Goal: Task Accomplishment & Management: Use online tool/utility

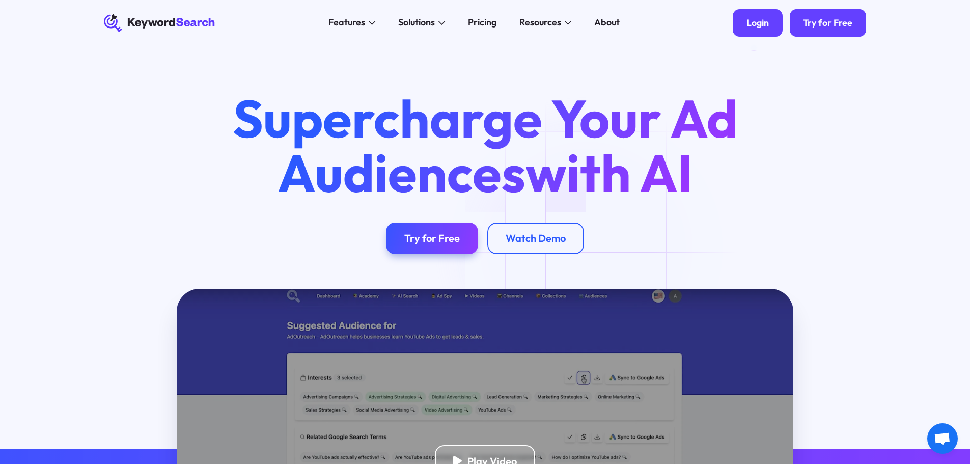
click at [768, 18] on div "Login" at bounding box center [758, 22] width 22 height 11
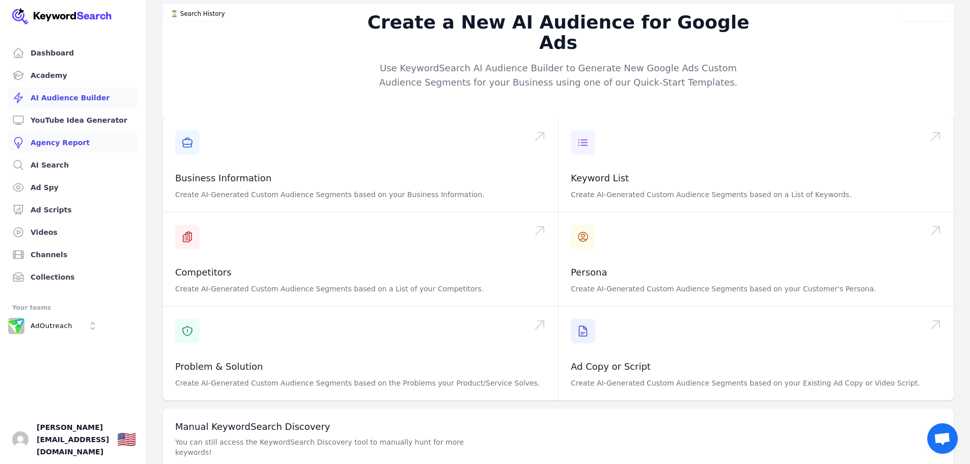
click at [61, 139] on link "Agency Report" at bounding box center [73, 142] width 130 height 20
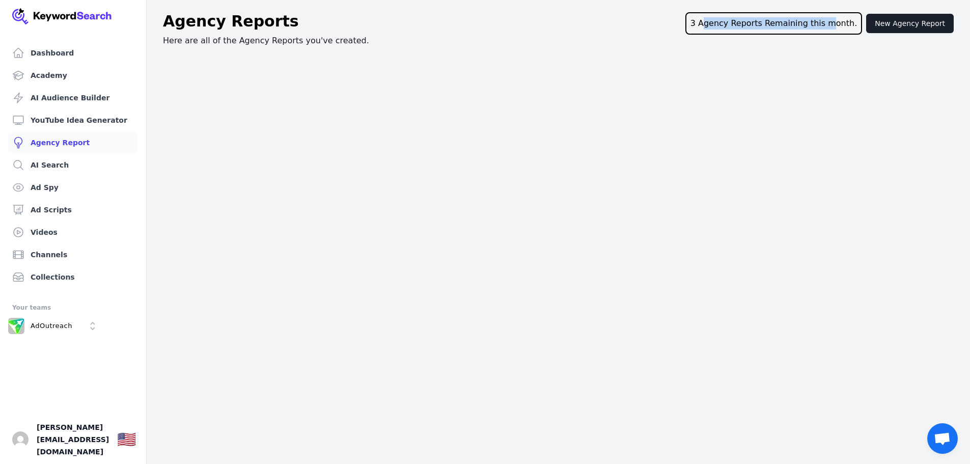
drag, startPoint x: 721, startPoint y: 22, endPoint x: 846, endPoint y: 29, distance: 125.0
click at [840, 29] on div "3 Agency Reports Remaining this month." at bounding box center [773, 23] width 177 height 22
drag, startPoint x: 785, startPoint y: 26, endPoint x: 779, endPoint y: 27, distance: 6.7
click at [785, 26] on div "3 Agency Reports Remaining this month." at bounding box center [773, 23] width 177 height 22
click at [726, 24] on div "3 Agency Reports Remaining this month." at bounding box center [773, 23] width 177 height 22
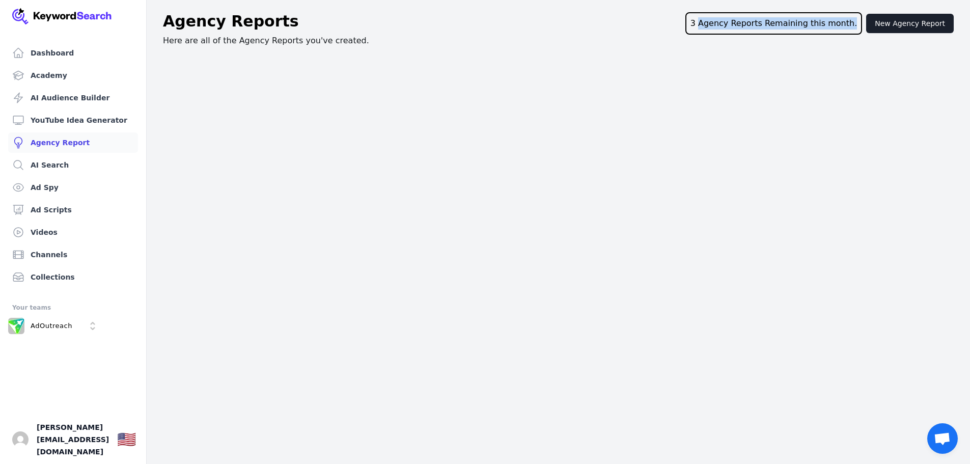
drag, startPoint x: 717, startPoint y: 21, endPoint x: 861, endPoint y: 19, distance: 144.6
click at [861, 19] on div "3 Agency Reports Remaining this month." at bounding box center [773, 23] width 177 height 22
click at [775, 42] on div "Agency Reports 3 Agency Reports Remaining this month. New Agency Report Here ar…" at bounding box center [558, 29] width 823 height 35
click at [893, 25] on button "New Agency Report" at bounding box center [910, 23] width 88 height 19
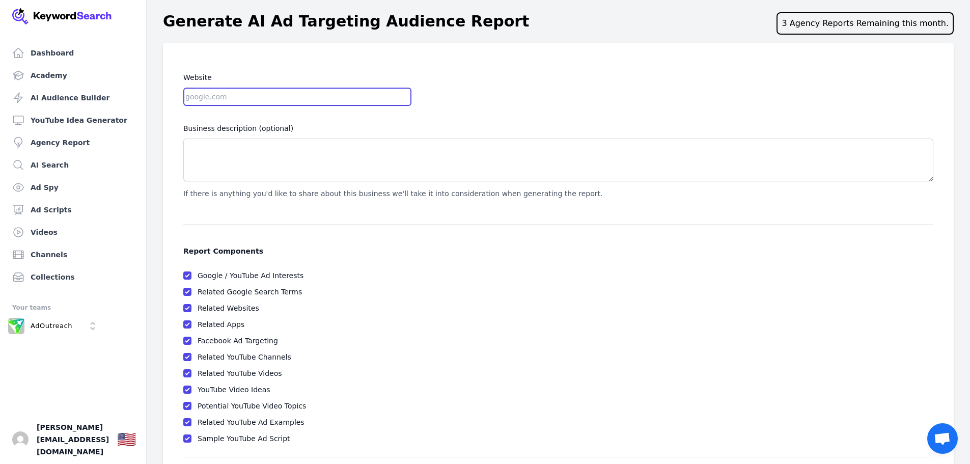
click at [211, 93] on input "Website" at bounding box center [297, 97] width 228 height 18
click at [263, 71] on form "Website Business description (optional) If there is anything you'd like to shar…" at bounding box center [558, 270] width 791 height 454
click at [233, 102] on input "Website" at bounding box center [297, 97] width 228 height 18
type input "m"
type input "bigblueboxes.com"
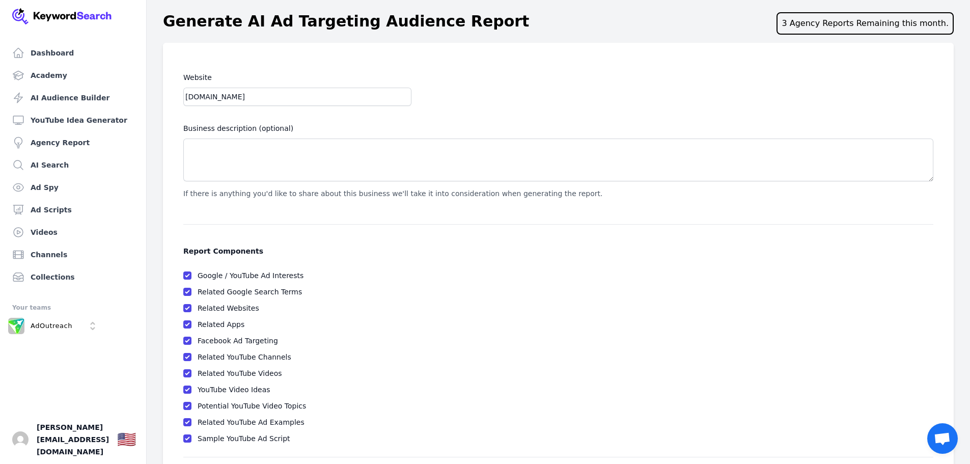
click at [495, 112] on div "Website bigblueboxes.com Business description (optional) If there is anything y…" at bounding box center [558, 135] width 750 height 128
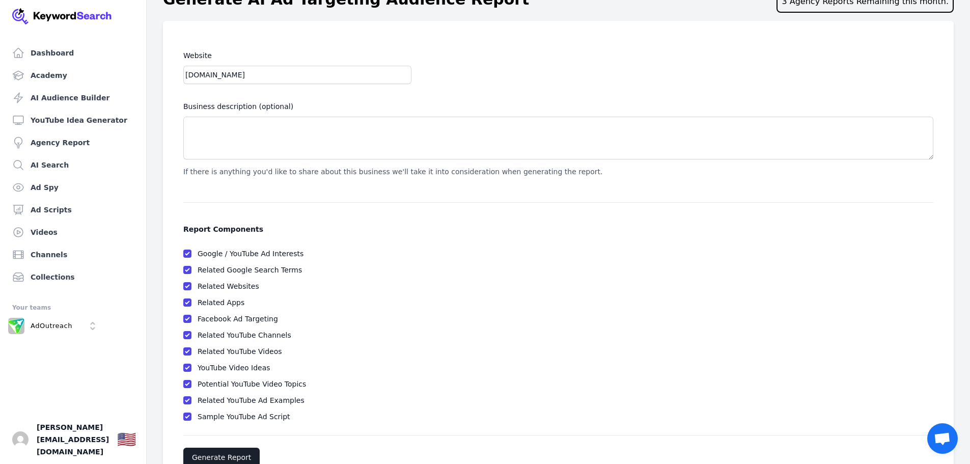
scroll to position [49, 0]
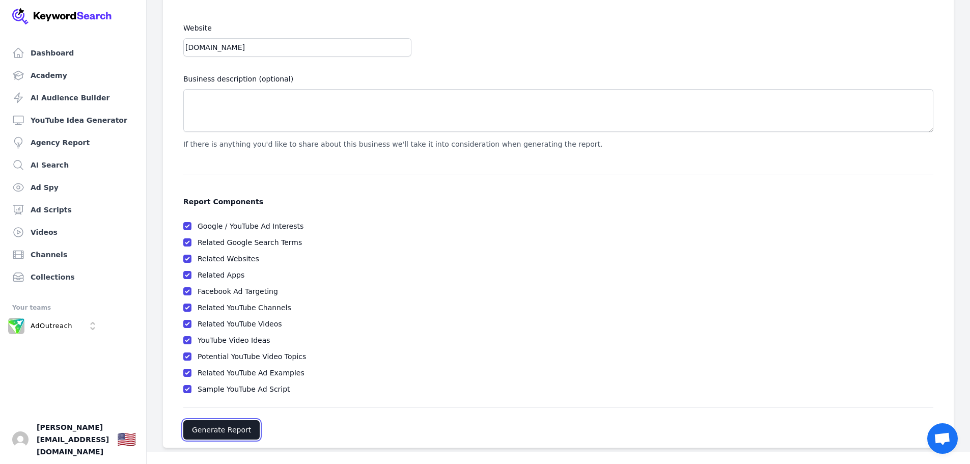
click at [228, 434] on button "Generate Report" at bounding box center [221, 429] width 76 height 19
click at [236, 427] on button "Generate Report" at bounding box center [221, 429] width 76 height 19
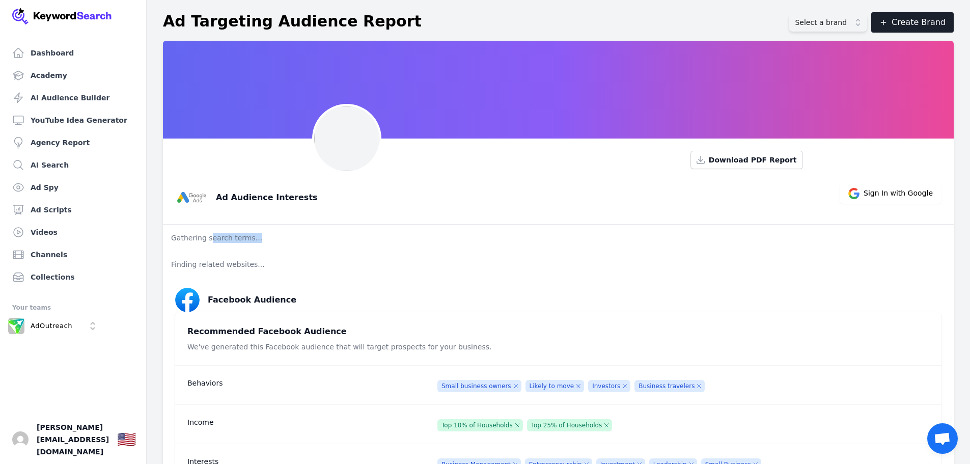
drag, startPoint x: 209, startPoint y: 242, endPoint x: 255, endPoint y: 242, distance: 46.3
click at [255, 242] on p "Gathering search terms..." at bounding box center [558, 238] width 791 height 26
drag, startPoint x: 191, startPoint y: 267, endPoint x: 251, endPoint y: 265, distance: 59.6
click at [251, 265] on p "Finding related websites..." at bounding box center [558, 264] width 791 height 26
click at [325, 197] on div "Ad Audience Interests Sign In with Google" at bounding box center [554, 193] width 775 height 41
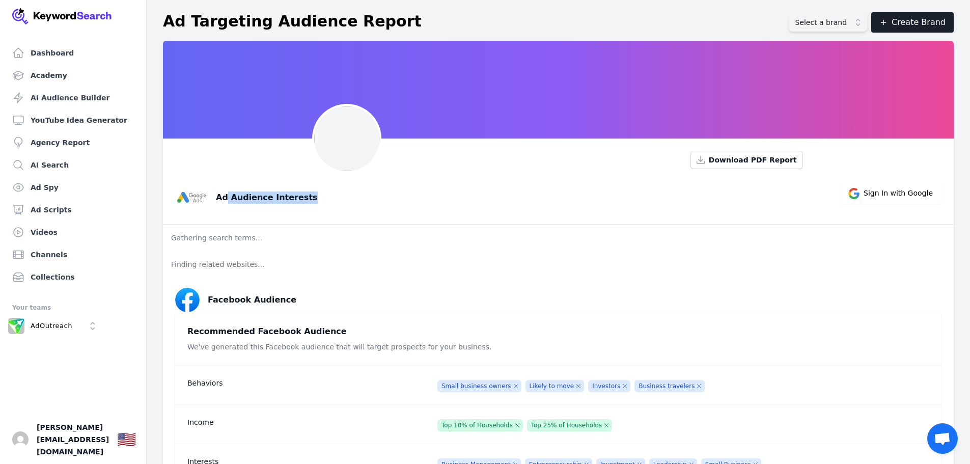
drag, startPoint x: 227, startPoint y: 197, endPoint x: 334, endPoint y: 193, distance: 107.0
click at [332, 193] on div "Ad Audience Interests Sign In with Google" at bounding box center [554, 193] width 775 height 41
click at [270, 255] on p "Finding related websites..." at bounding box center [558, 264] width 791 height 26
drag, startPoint x: 65, startPoint y: 189, endPoint x: 414, endPoint y: 237, distance: 352.2
click at [414, 237] on p "Gathering search terms..." at bounding box center [558, 238] width 791 height 26
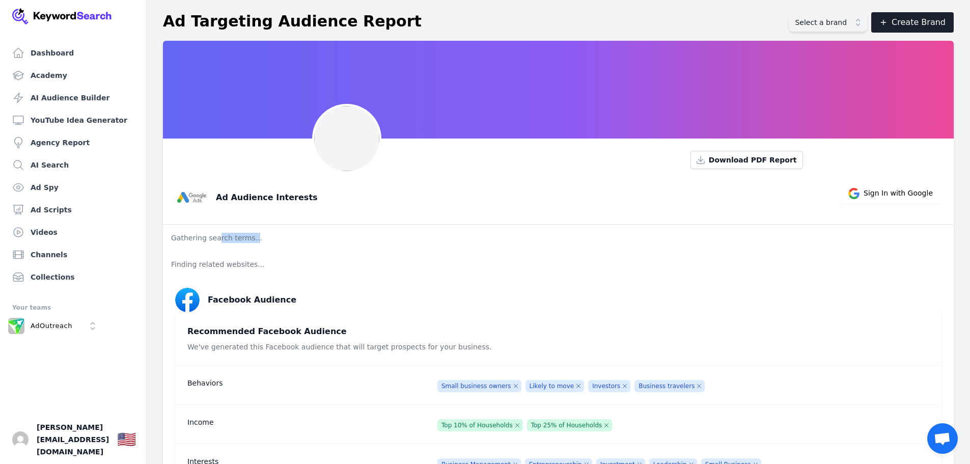
drag, startPoint x: 215, startPoint y: 240, endPoint x: 249, endPoint y: 242, distance: 33.7
click at [249, 242] on p "Gathering search terms..." at bounding box center [558, 238] width 791 height 26
click at [276, 252] on p "Finding related websites..." at bounding box center [558, 264] width 791 height 26
click at [66, 182] on link "Ad Spy" at bounding box center [73, 187] width 130 height 20
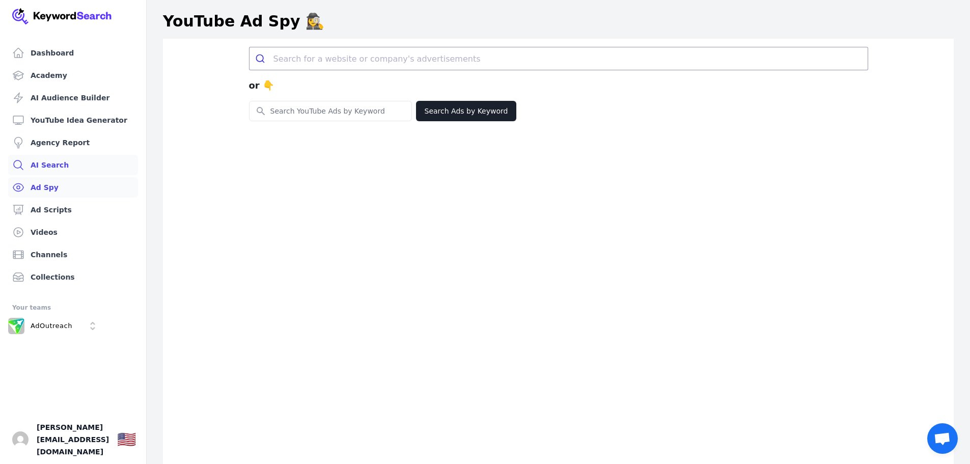
click at [68, 170] on link "AI Search" at bounding box center [73, 165] width 130 height 20
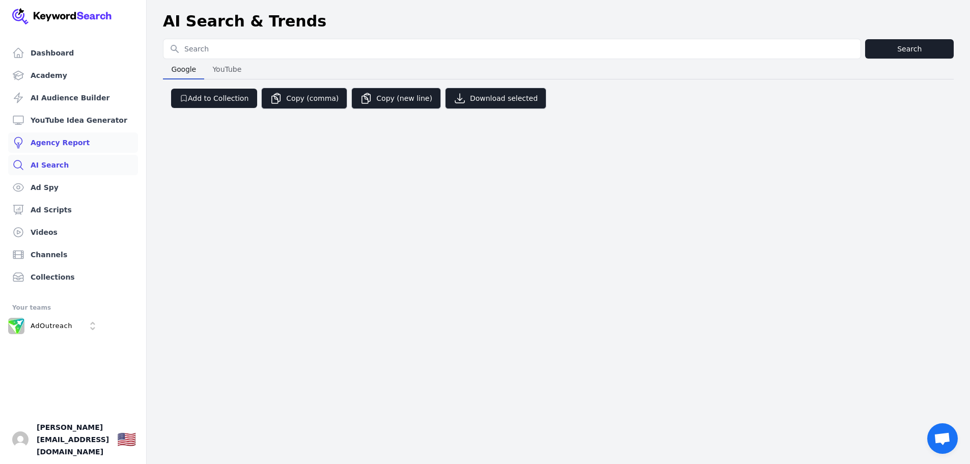
click at [70, 137] on link "Agency Report" at bounding box center [73, 142] width 130 height 20
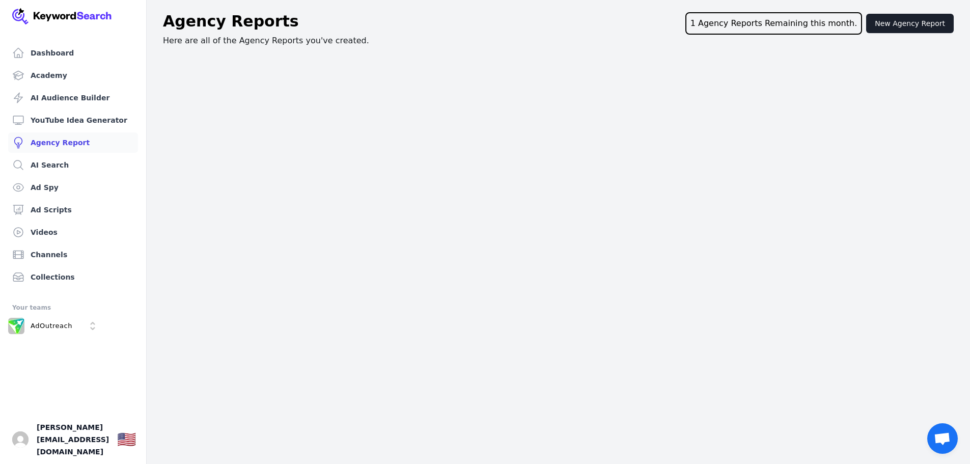
click at [374, 130] on div "Dashboard Academy AI Audience Builder YouTube Idea Generator Agency Report AI S…" at bounding box center [485, 232] width 970 height 464
click at [71, 141] on link "Agency Report" at bounding box center [73, 142] width 130 height 20
click at [77, 173] on link "AI Search" at bounding box center [73, 165] width 130 height 20
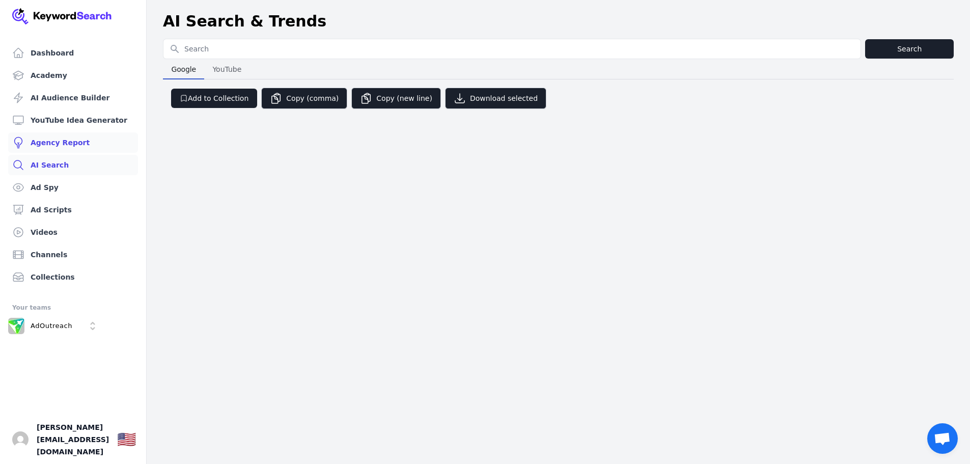
click at [81, 144] on link "Agency Report" at bounding box center [73, 142] width 130 height 20
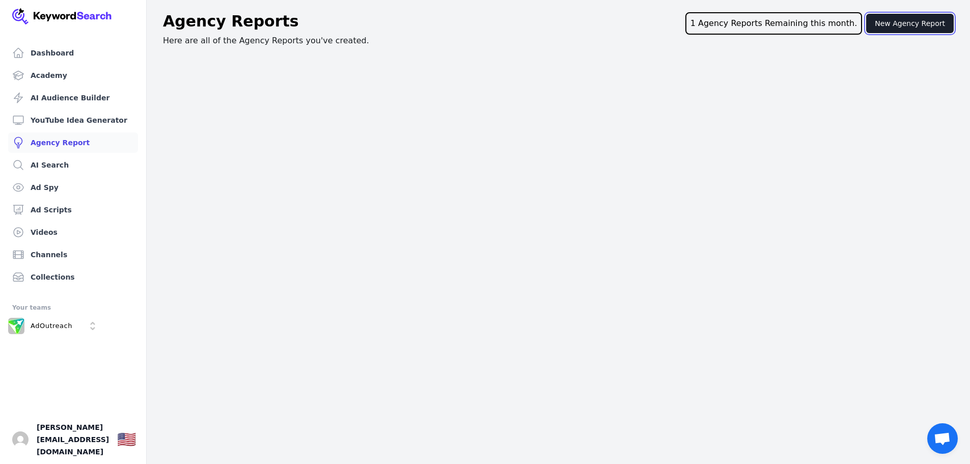
click at [931, 17] on button "New Agency Report" at bounding box center [910, 23] width 88 height 19
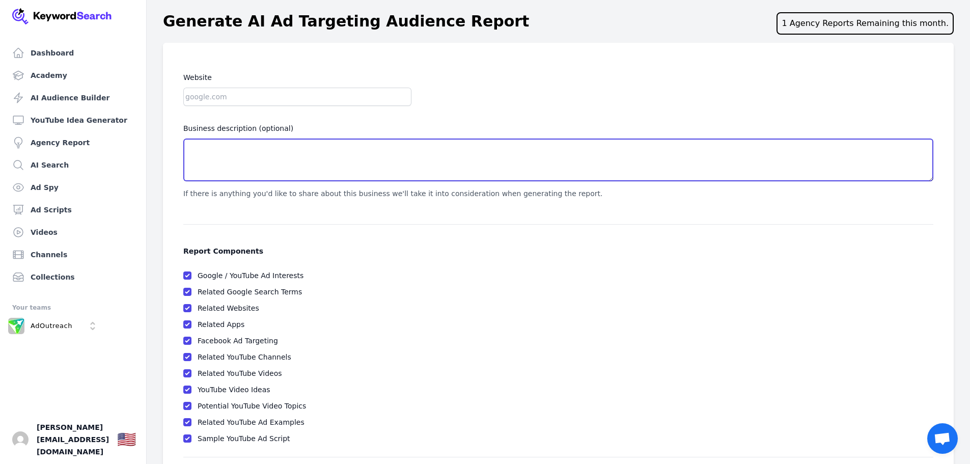
drag, startPoint x: 506, startPoint y: 163, endPoint x: 642, endPoint y: 192, distance: 138.6
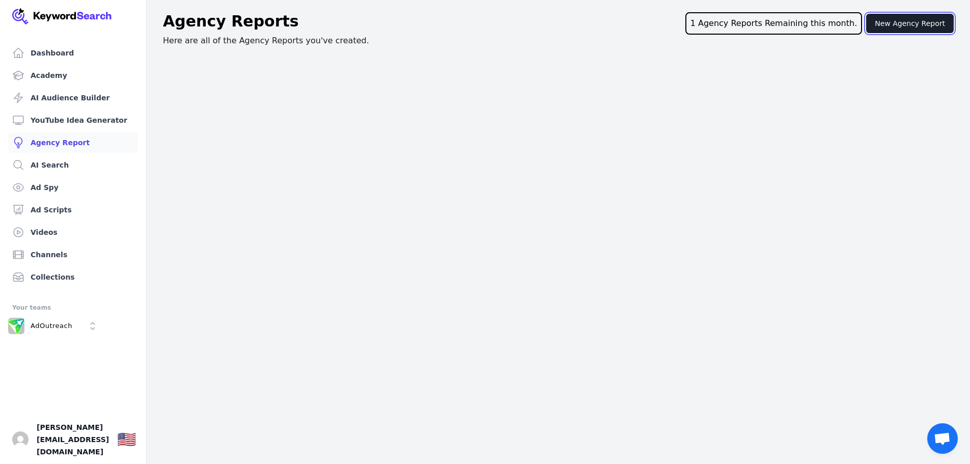
click at [898, 30] on button "New Agency Report" at bounding box center [910, 23] width 88 height 19
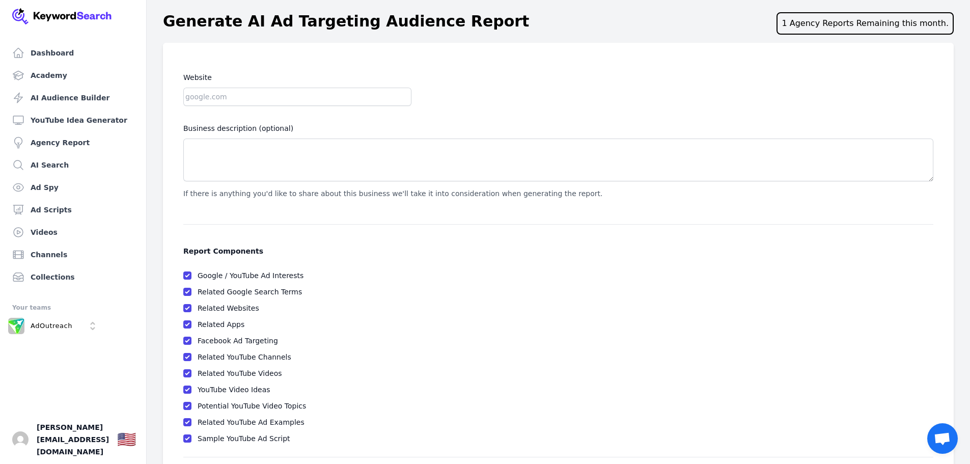
drag, startPoint x: 402, startPoint y: 122, endPoint x: 391, endPoint y: 114, distance: 14.3
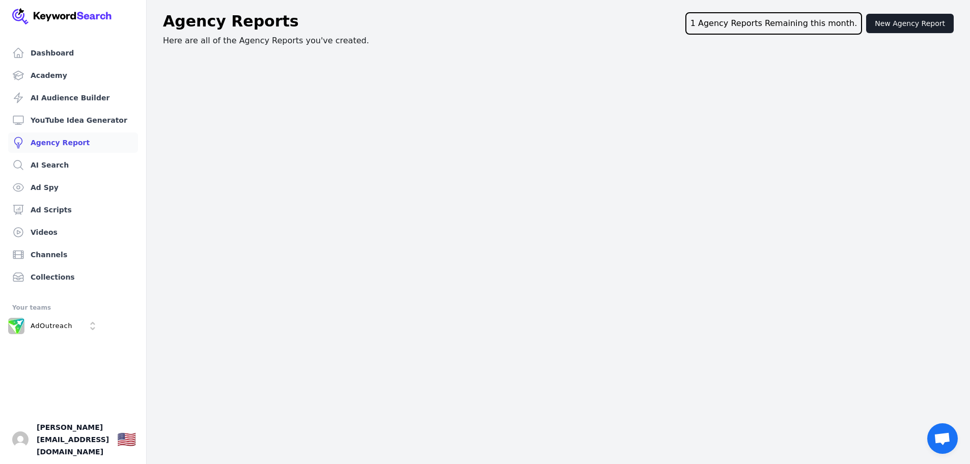
click at [235, 48] on header "Agency Reports 1 Agency Reports Remaining this month. New Agency Report Here ar…" at bounding box center [558, 29] width 823 height 51
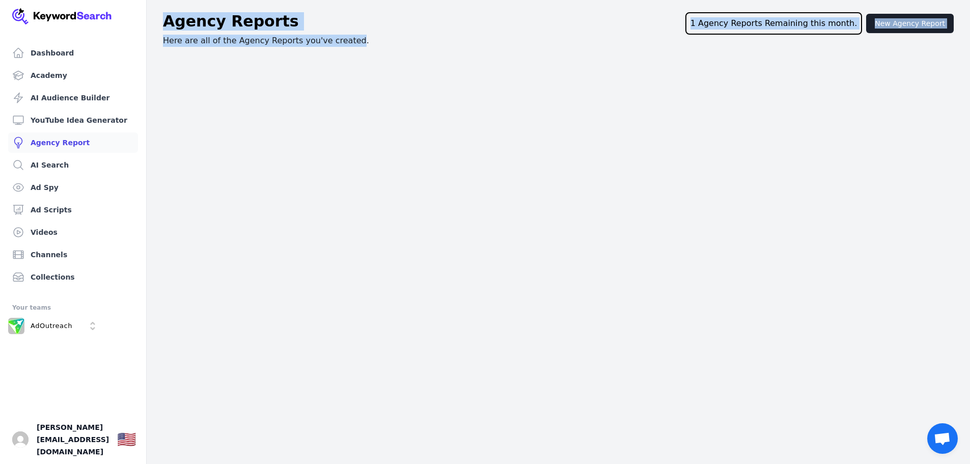
drag, startPoint x: 166, startPoint y: 34, endPoint x: 346, endPoint y: 40, distance: 180.4
click at [346, 40] on div "Agency Reports 1 Agency Reports Remaining this month. New Agency Report Here ar…" at bounding box center [558, 29] width 823 height 35
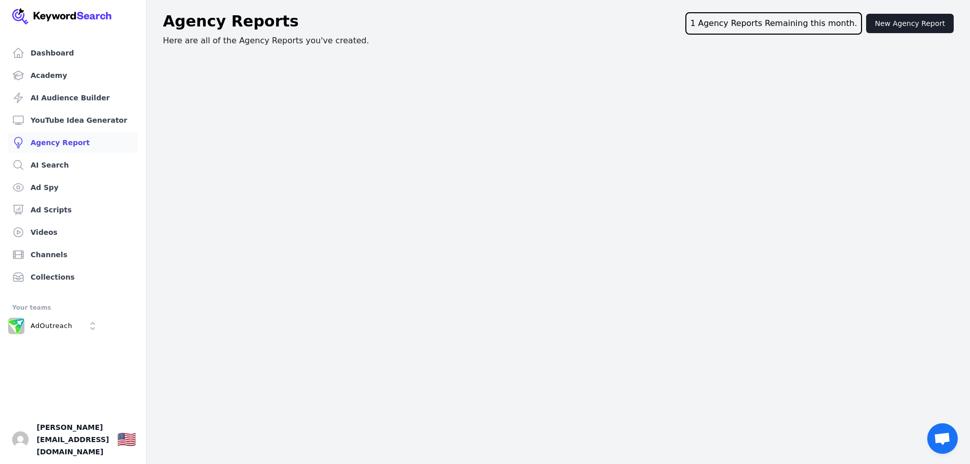
drag, startPoint x: 514, startPoint y: 104, endPoint x: 833, endPoint y: 31, distance: 327.0
click at [526, 103] on div "Dashboard Academy AI Audience Builder YouTube Idea Generator Agency Report AI S…" at bounding box center [485, 232] width 970 height 464
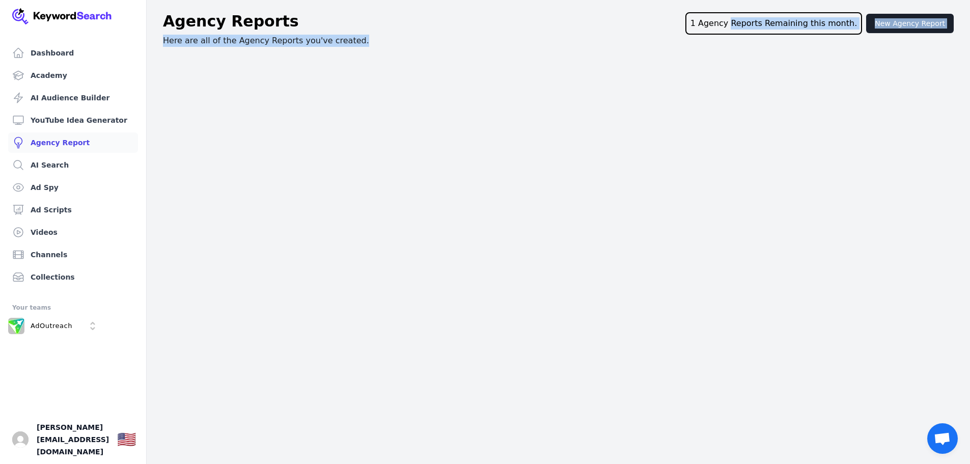
drag, startPoint x: 779, startPoint y: 35, endPoint x: 850, endPoint y: 38, distance: 71.8
click at [851, 38] on div "Agency Reports 1 Agency Reports Remaining this month. New Agency Report Here ar…" at bounding box center [558, 29] width 823 height 35
click at [196, 37] on div "Agency Reports 1 Agency Reports Remaining this month. New Agency Report Here ar…" at bounding box center [558, 29] width 823 height 35
drag, startPoint x: 199, startPoint y: 39, endPoint x: 335, endPoint y: 37, distance: 135.5
click at [332, 37] on div "Agency Reports 1 Agency Reports Remaining this month. New Agency Report Here ar…" at bounding box center [558, 29] width 823 height 35
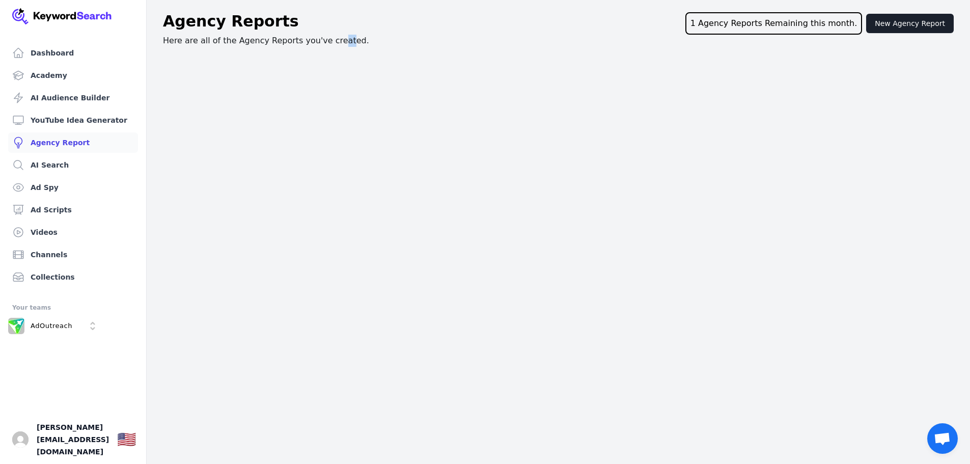
drag, startPoint x: 326, startPoint y: 109, endPoint x: 314, endPoint y: 104, distance: 13.1
click at [324, 108] on div "Dashboard Academy AI Audience Builder YouTube Idea Generator Agency Report AI S…" at bounding box center [485, 232] width 970 height 464
click at [63, 322] on p "AdOutreach" at bounding box center [52, 325] width 42 height 9
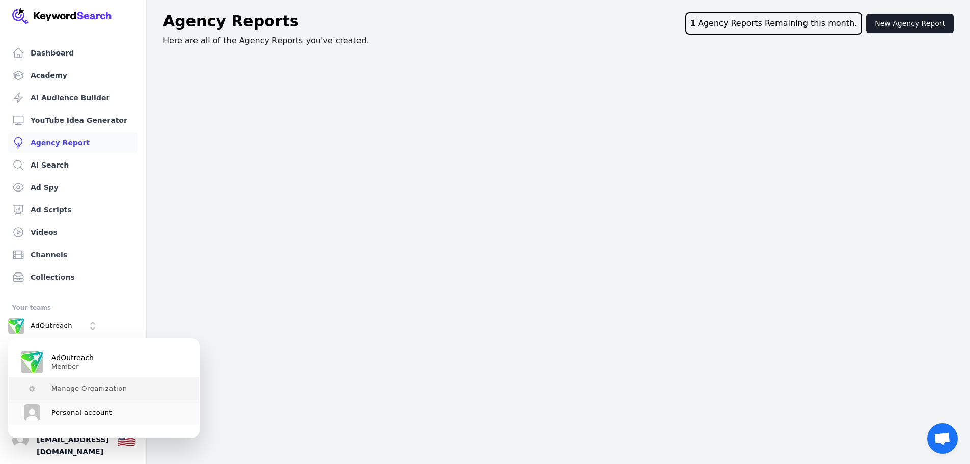
click at [74, 392] on span "Manage Organization" at bounding box center [88, 388] width 75 height 8
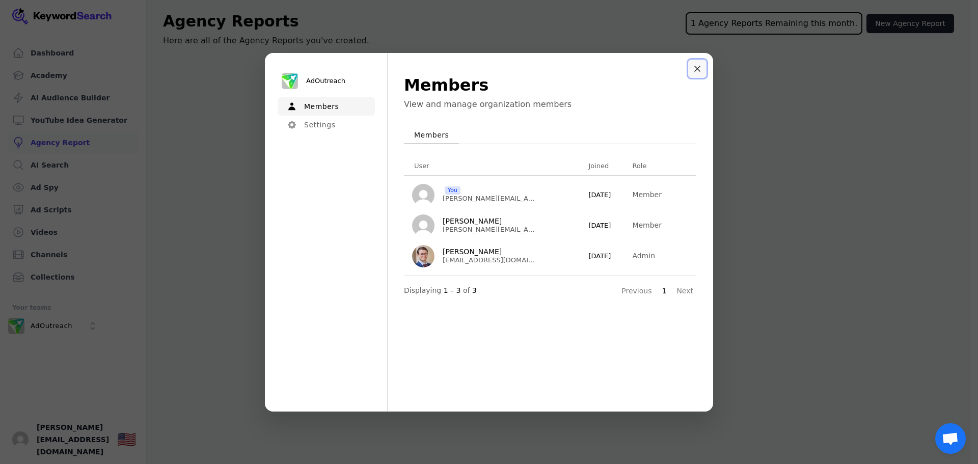
click at [694, 67] on icon "Close modal" at bounding box center [697, 69] width 6 height 6
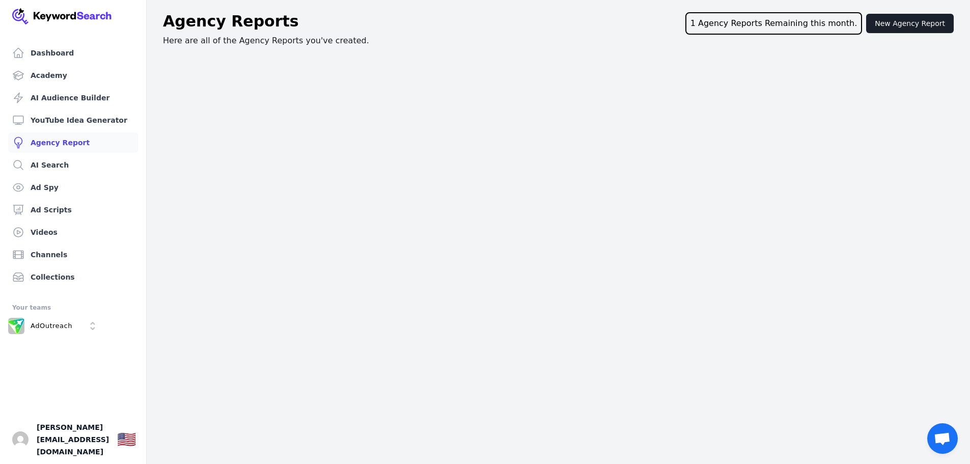
click at [53, 17] on img at bounding box center [62, 16] width 100 height 16
click at [51, 322] on p "AdOutreach" at bounding box center [52, 325] width 42 height 9
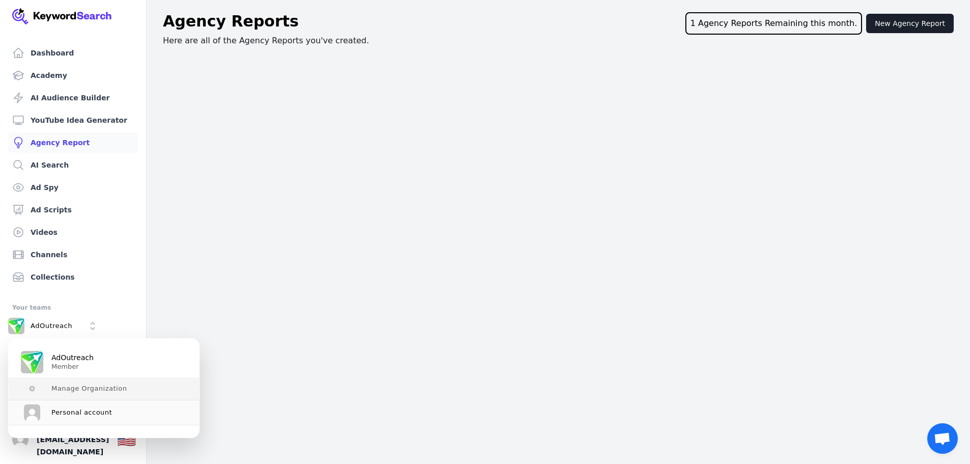
click at [77, 392] on span "Manage Organization" at bounding box center [88, 388] width 75 height 8
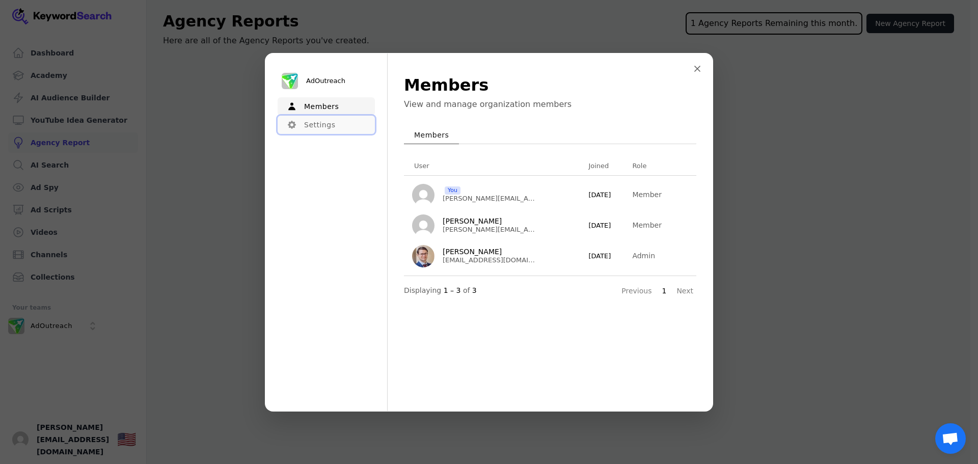
click at [318, 122] on button "Settings" at bounding box center [326, 125] width 97 height 18
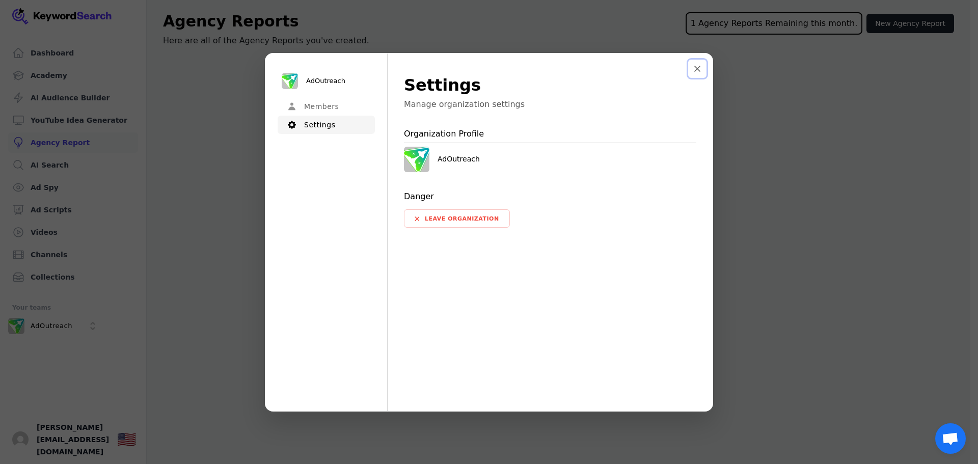
click at [698, 66] on icon "Close modal" at bounding box center [697, 69] width 6 height 6
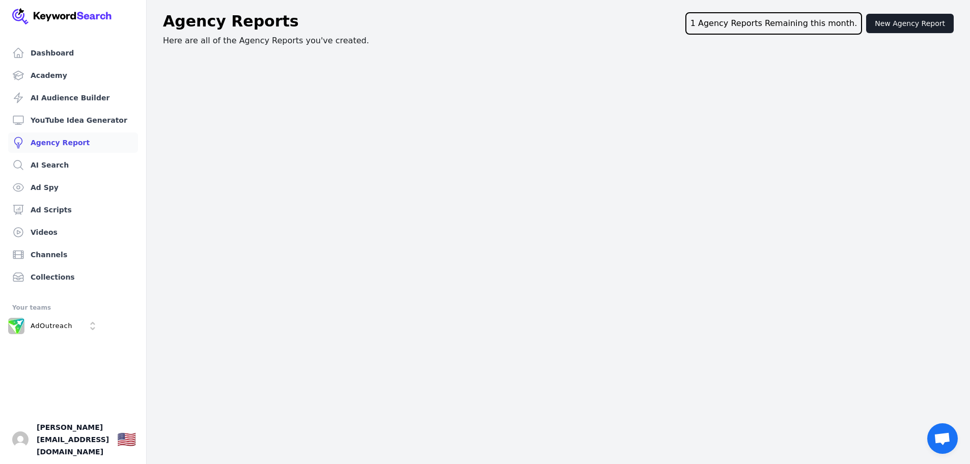
drag, startPoint x: 57, startPoint y: 20, endPoint x: 46, endPoint y: 14, distance: 12.3
click at [56, 20] on img at bounding box center [62, 16] width 100 height 16
click at [44, 13] on img at bounding box center [62, 16] width 100 height 16
click at [81, 450] on span "[PERSON_NAME][EMAIL_ADDRESS][DOMAIN_NAME]" at bounding box center [73, 439] width 72 height 37
click at [40, 449] on span "[PERSON_NAME][EMAIL_ADDRESS][DOMAIN_NAME]" at bounding box center [73, 439] width 72 height 37
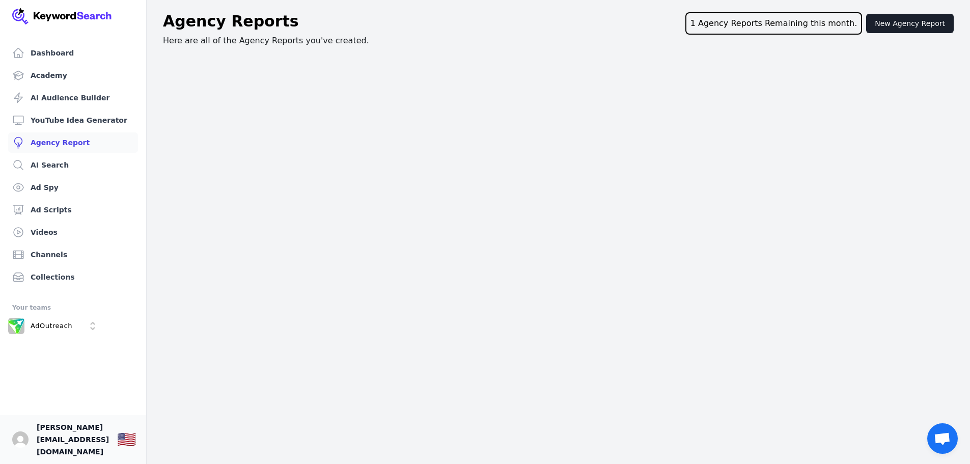
click at [48, 444] on span "[PERSON_NAME][EMAIL_ADDRESS][DOMAIN_NAME]" at bounding box center [73, 439] width 72 height 37
drag, startPoint x: 98, startPoint y: 438, endPoint x: 116, endPoint y: 438, distance: 17.8
click at [99, 438] on link "Your profile aaron@adoutreach.com Show country selector 🇺🇸" at bounding box center [73, 439] width 146 height 49
click at [116, 438] on link "Your profile aaron@adoutreach.com Show country selector 🇺🇸" at bounding box center [73, 439] width 146 height 49
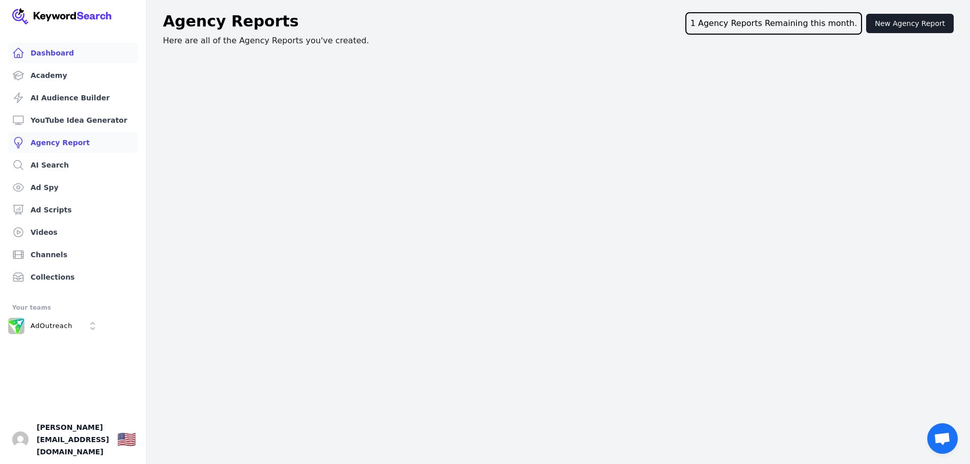
click at [49, 47] on link "Dashboard" at bounding box center [73, 53] width 130 height 20
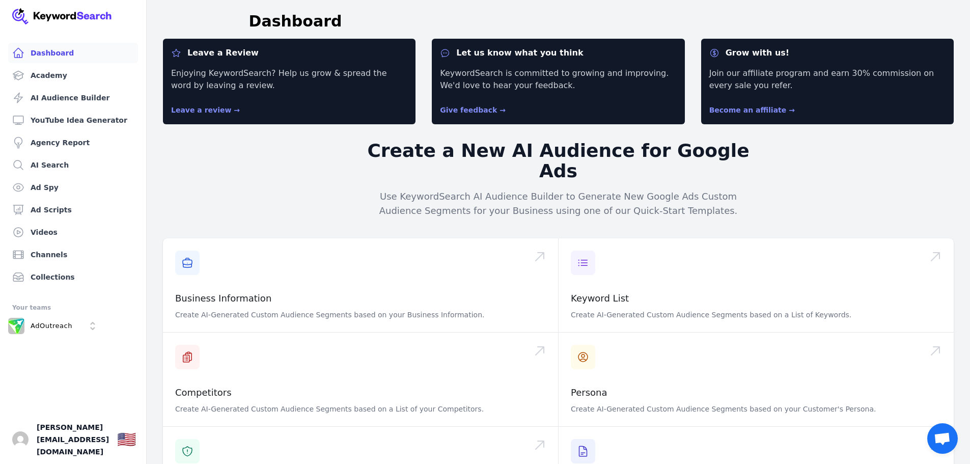
click at [51, 13] on img at bounding box center [62, 16] width 100 height 16
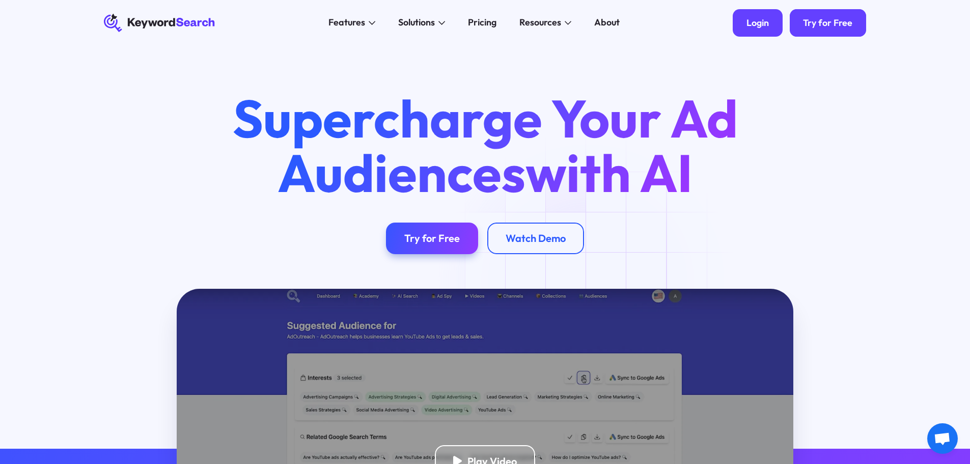
click at [756, 23] on div "Login" at bounding box center [758, 22] width 22 height 11
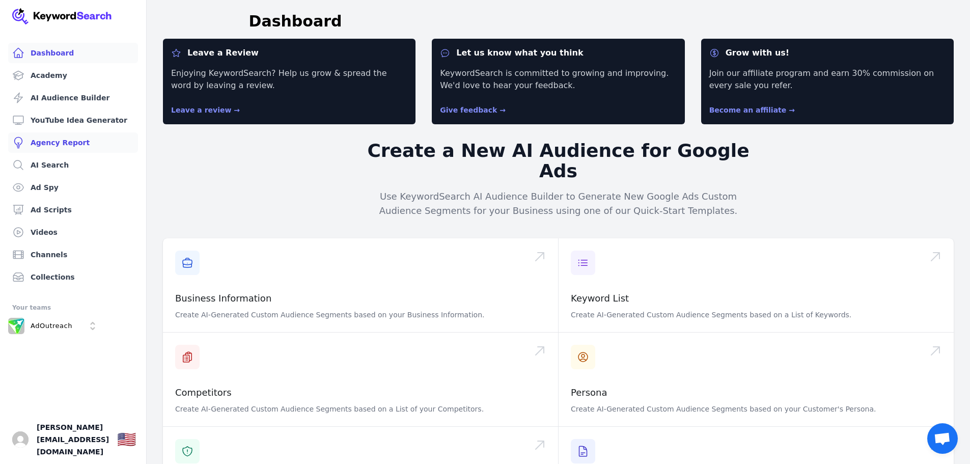
click at [63, 141] on link "Agency Report" at bounding box center [73, 142] width 130 height 20
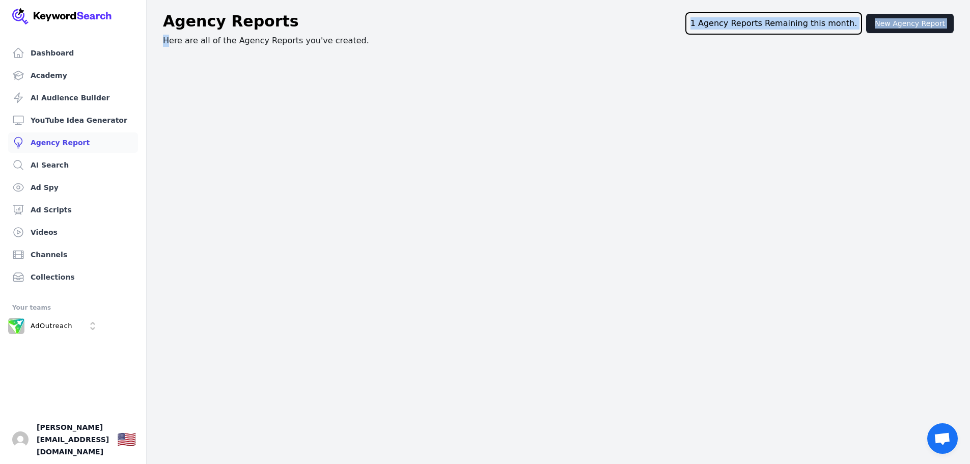
drag, startPoint x: 168, startPoint y: 39, endPoint x: 365, endPoint y: 31, distance: 197.7
click at [365, 31] on div "Agency Reports 1 Agency Reports Remaining this month. New Agency Report Here ar…" at bounding box center [558, 29] width 823 height 35
click at [365, 36] on div "Agency Reports 1 Agency Reports Remaining this month. New Agency Report Here ar…" at bounding box center [558, 29] width 823 height 35
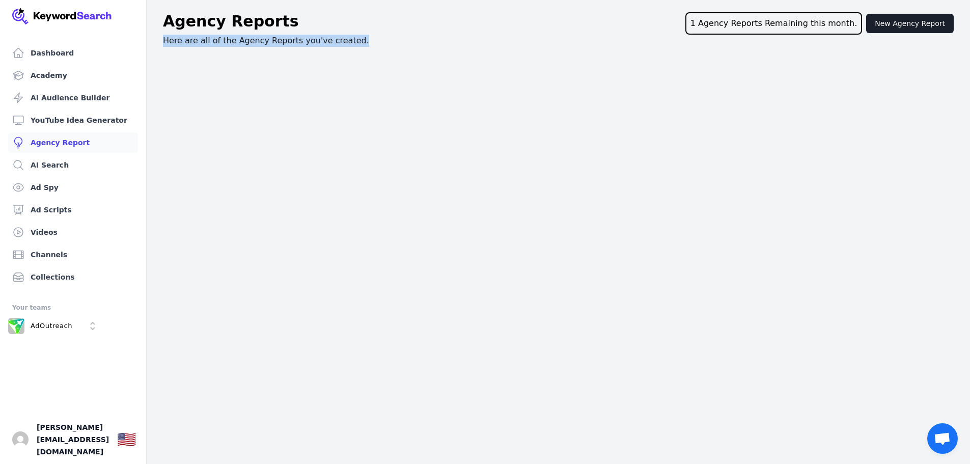
drag, startPoint x: 260, startPoint y: 43, endPoint x: 162, endPoint y: 42, distance: 98.3
click at [162, 42] on div "Agency Reports 1 Agency Reports Remaining this month. New Agency Report Here ar…" at bounding box center [558, 29] width 823 height 35
click at [235, 120] on div "Dashboard Academy AI Audience Builder YouTube Idea Generator Agency Report AI S…" at bounding box center [485, 232] width 970 height 464
click at [65, 141] on link "Agency Report" at bounding box center [73, 142] width 130 height 20
drag, startPoint x: 205, startPoint y: 40, endPoint x: 360, endPoint y: 37, distance: 154.8
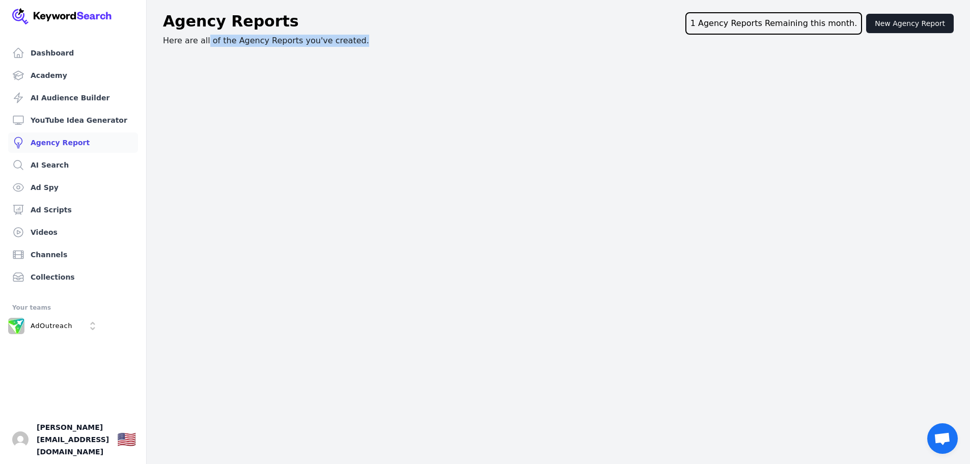
click at [360, 37] on div "Agency Reports 1 Agency Reports Remaining this month. New Agency Report Here ar…" at bounding box center [558, 29] width 823 height 35
click at [46, 332] on div "AdOutreach" at bounding box center [40, 326] width 64 height 16
drag, startPoint x: 168, startPoint y: 242, endPoint x: 216, endPoint y: 61, distance: 187.1
click at [168, 238] on div "Dashboard Academy AI Audience Builder YouTube Idea Generator Agency Report AI S…" at bounding box center [485, 232] width 970 height 464
drag, startPoint x: 213, startPoint y: 43, endPoint x: 338, endPoint y: 42, distance: 124.3
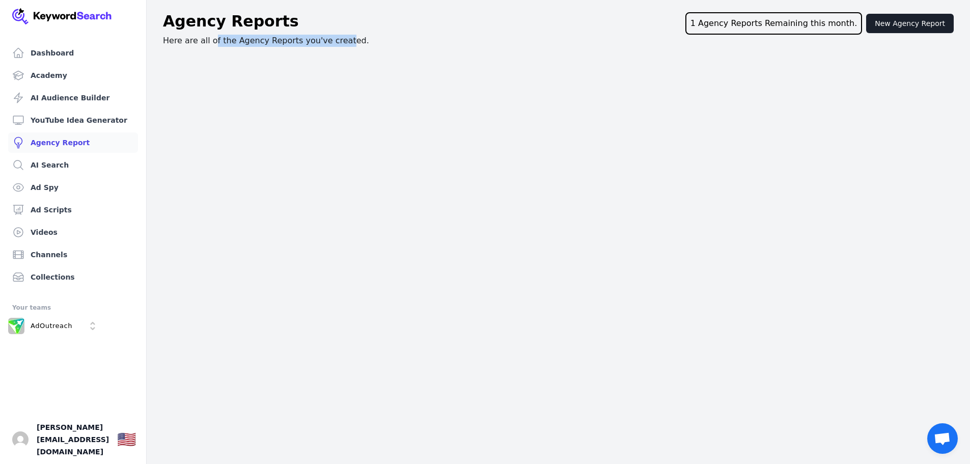
click at [338, 42] on div "Agency Reports 1 Agency Reports Remaining this month. New Agency Report Here ar…" at bounding box center [558, 29] width 823 height 35
drag, startPoint x: 436, startPoint y: 99, endPoint x: 430, endPoint y: 96, distance: 6.6
click at [435, 99] on div "Dashboard Academy AI Audience Builder YouTube Idea Generator Agency Report AI S…" at bounding box center [485, 232] width 970 height 464
drag, startPoint x: 236, startPoint y: 42, endPoint x: 423, endPoint y: 44, distance: 187.4
click at [423, 44] on div "Agency Reports 1 Agency Reports Remaining this month. New Agency Report Here ar…" at bounding box center [558, 29] width 823 height 35
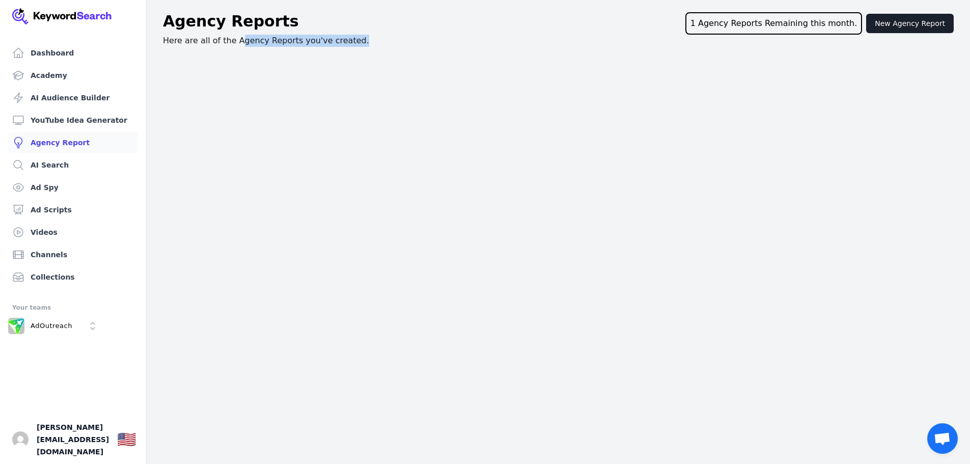
click at [435, 92] on div "Dashboard Academy AI Audience Builder YouTube Idea Generator Agency Report AI S…" at bounding box center [485, 232] width 970 height 464
click at [56, 57] on link "Dashboard" at bounding box center [73, 53] width 130 height 20
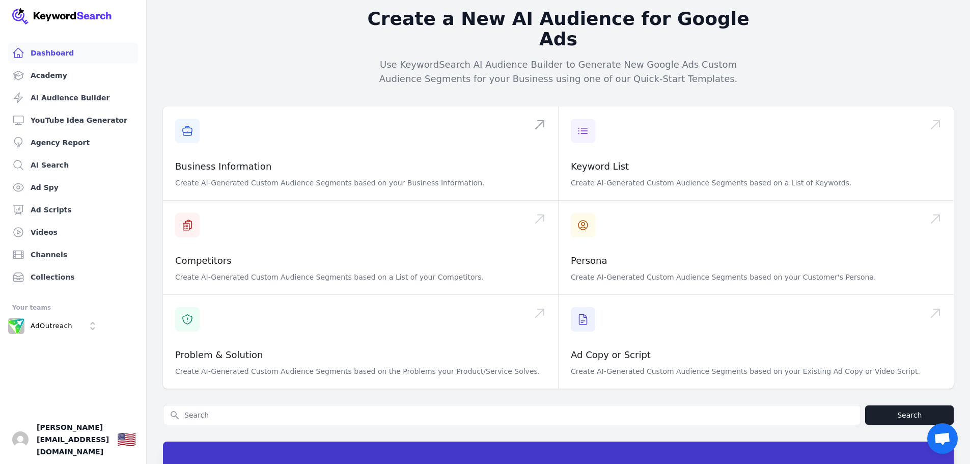
scroll to position [153, 0]
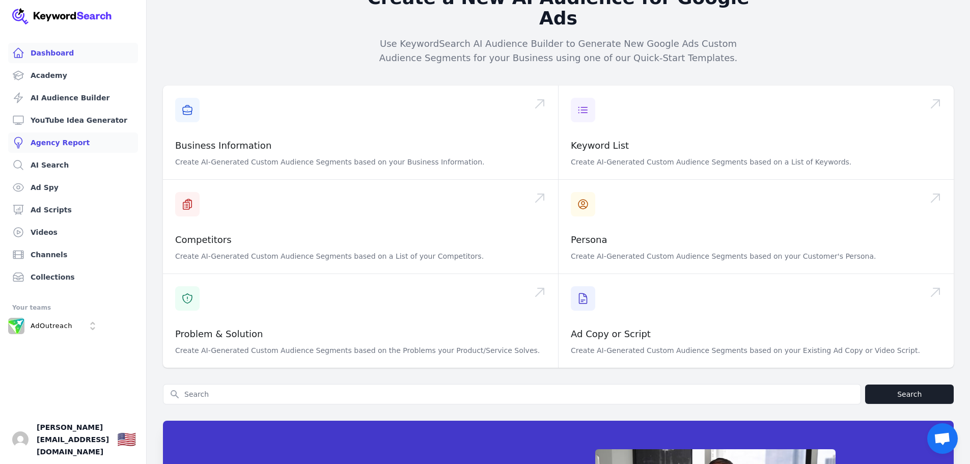
click at [53, 145] on link "Agency Report" at bounding box center [73, 142] width 130 height 20
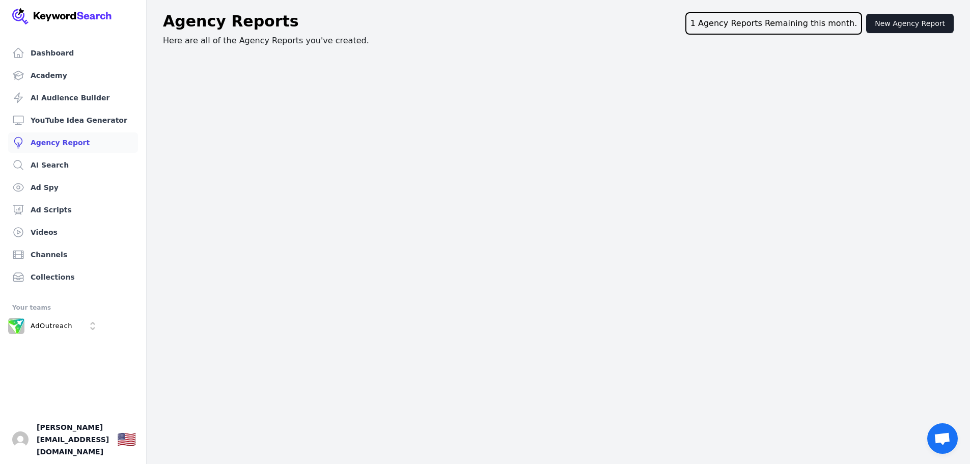
click at [784, 21] on div "1 Agency Reports Remaining this month." at bounding box center [773, 23] width 177 height 22
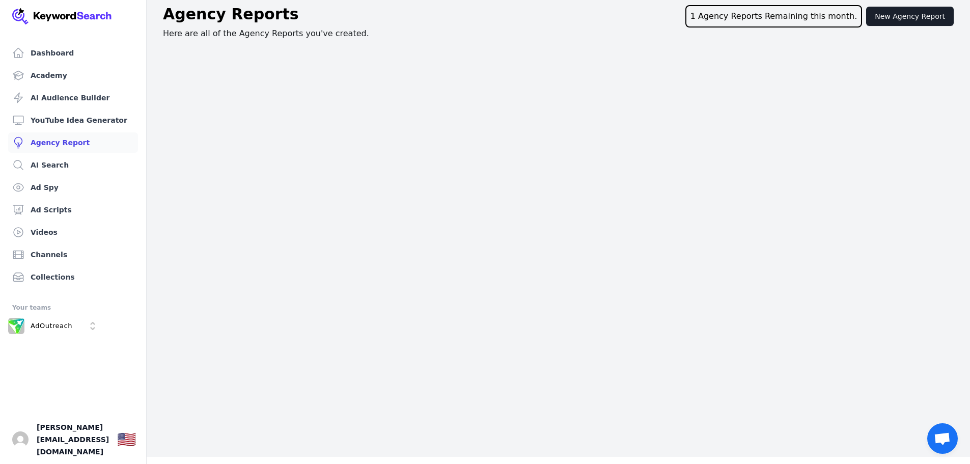
scroll to position [12, 0]
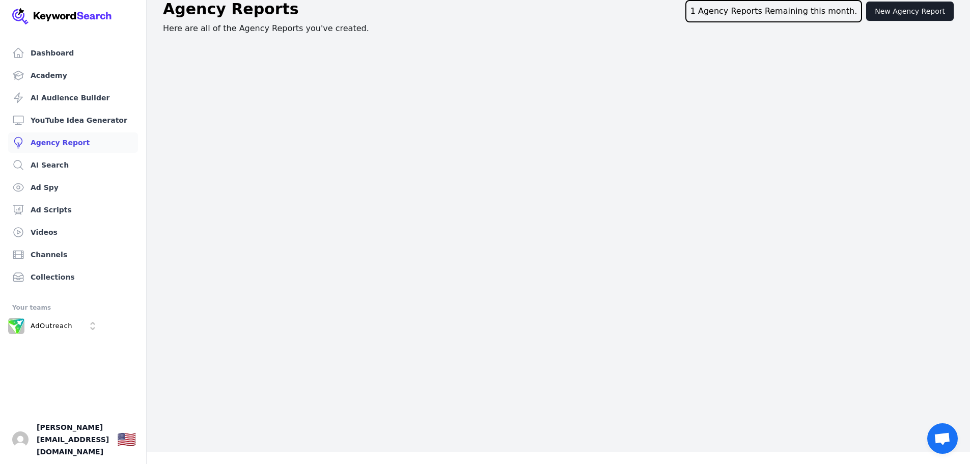
click at [70, 198] on ul "Dashboard Academy AI Audience Builder YouTube Idea Generator Agency Report AI S…" at bounding box center [73, 165] width 130 height 244
click at [70, 194] on link "Ad Spy" at bounding box center [73, 187] width 130 height 20
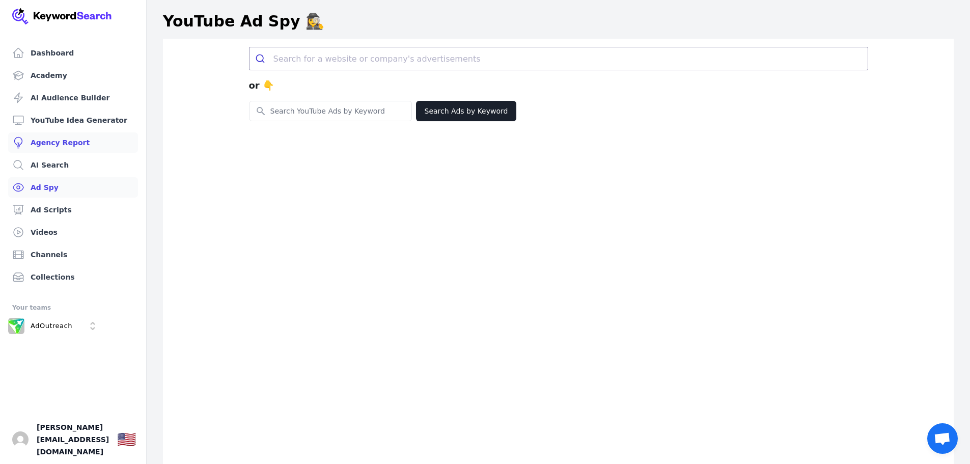
click at [58, 145] on link "Agency Report" at bounding box center [73, 142] width 130 height 20
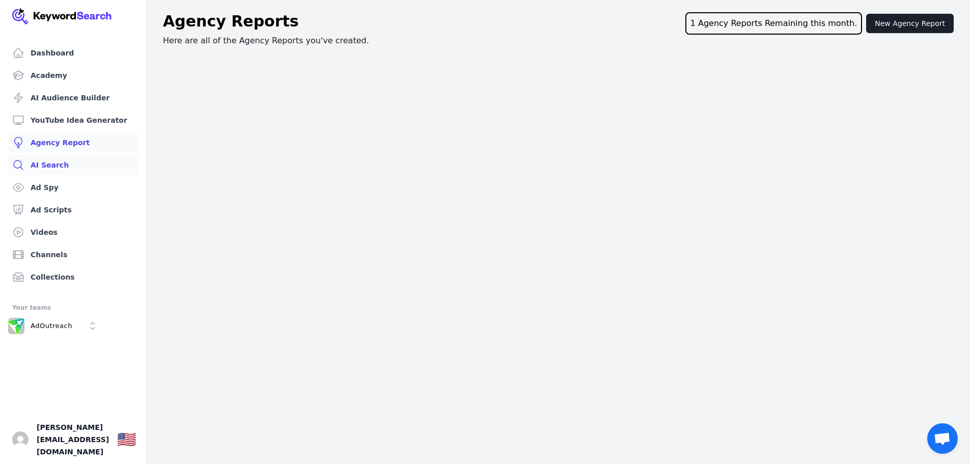
click at [67, 168] on link "AI Search" at bounding box center [73, 165] width 130 height 20
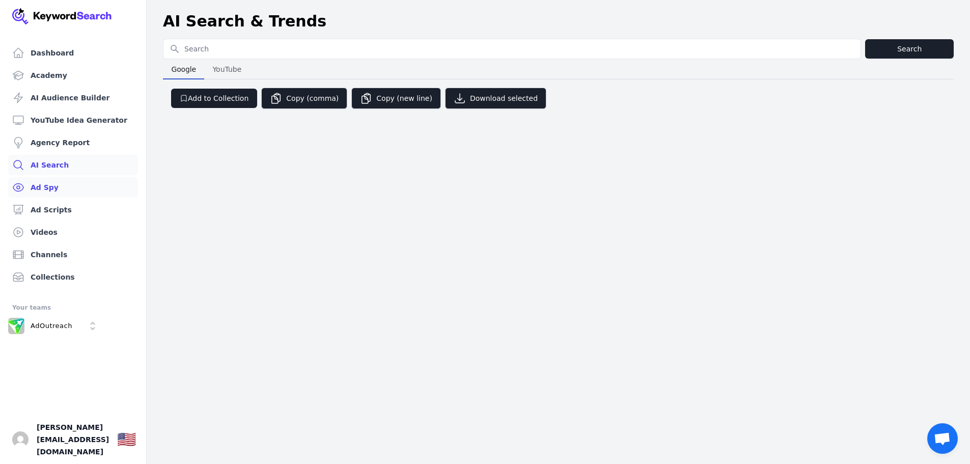
click at [75, 192] on link "Ad Spy" at bounding box center [73, 187] width 130 height 20
